Goal: Task Accomplishment & Management: Manage account settings

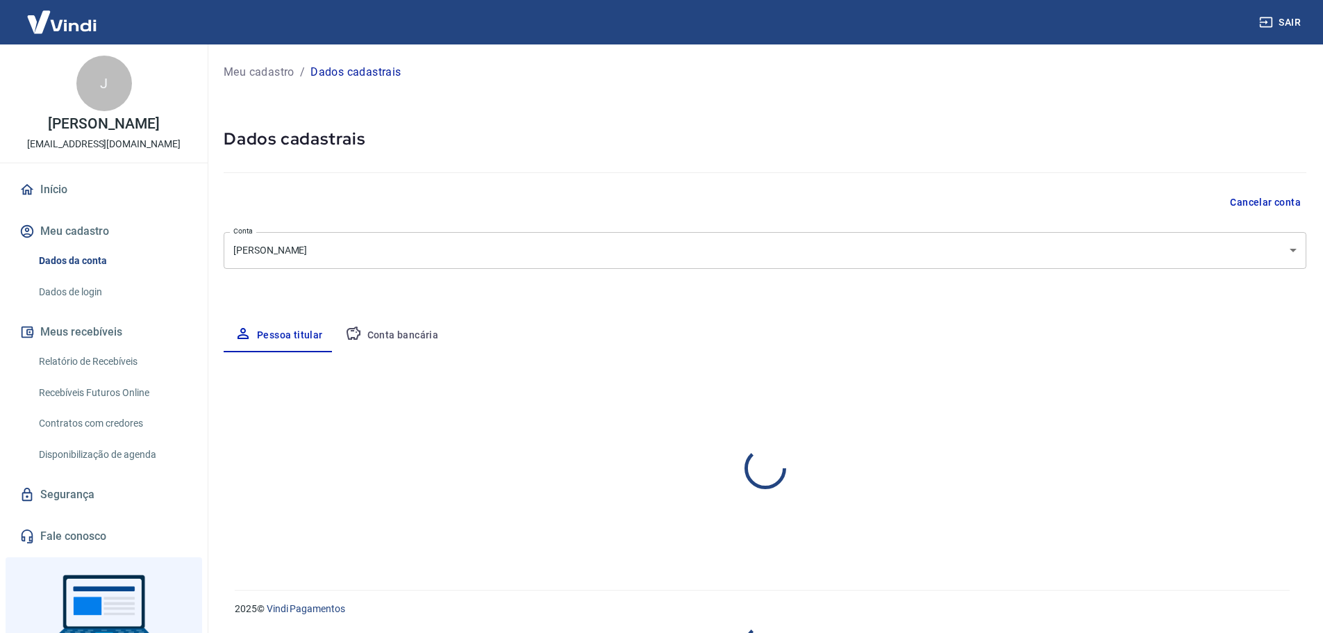
select select "SP"
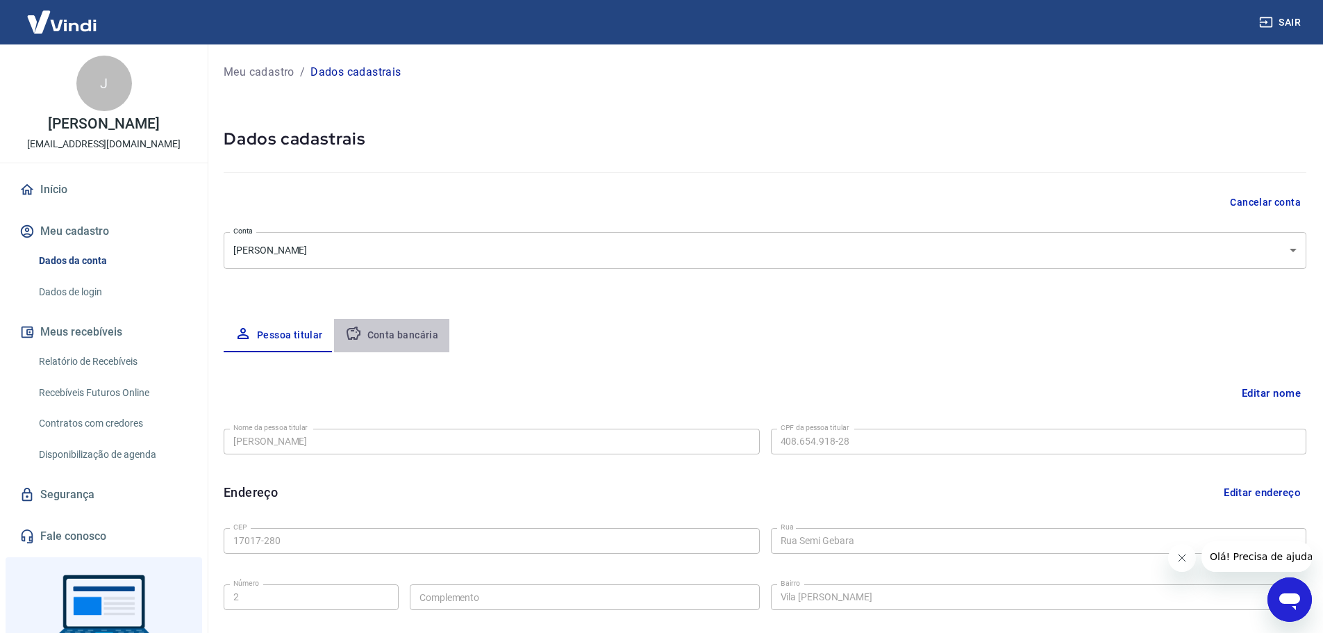
click at [426, 336] on button "Conta bancária" at bounding box center [392, 335] width 116 height 33
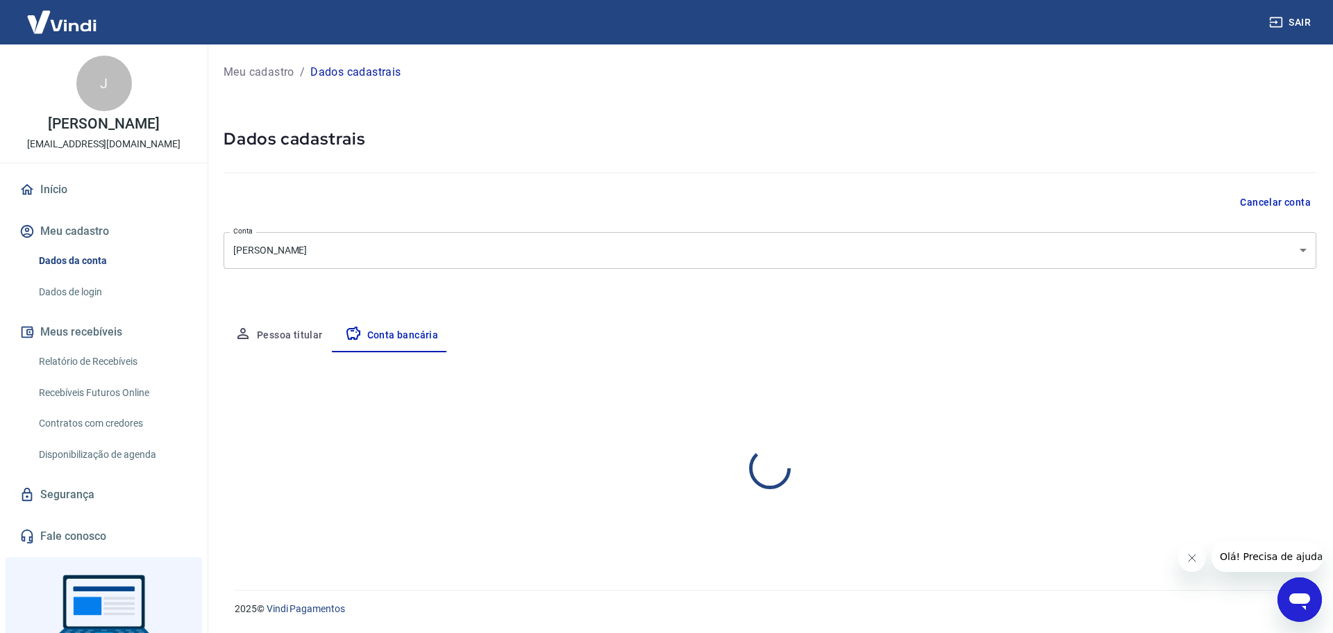
select select "1"
